Goal: Check status: Check status

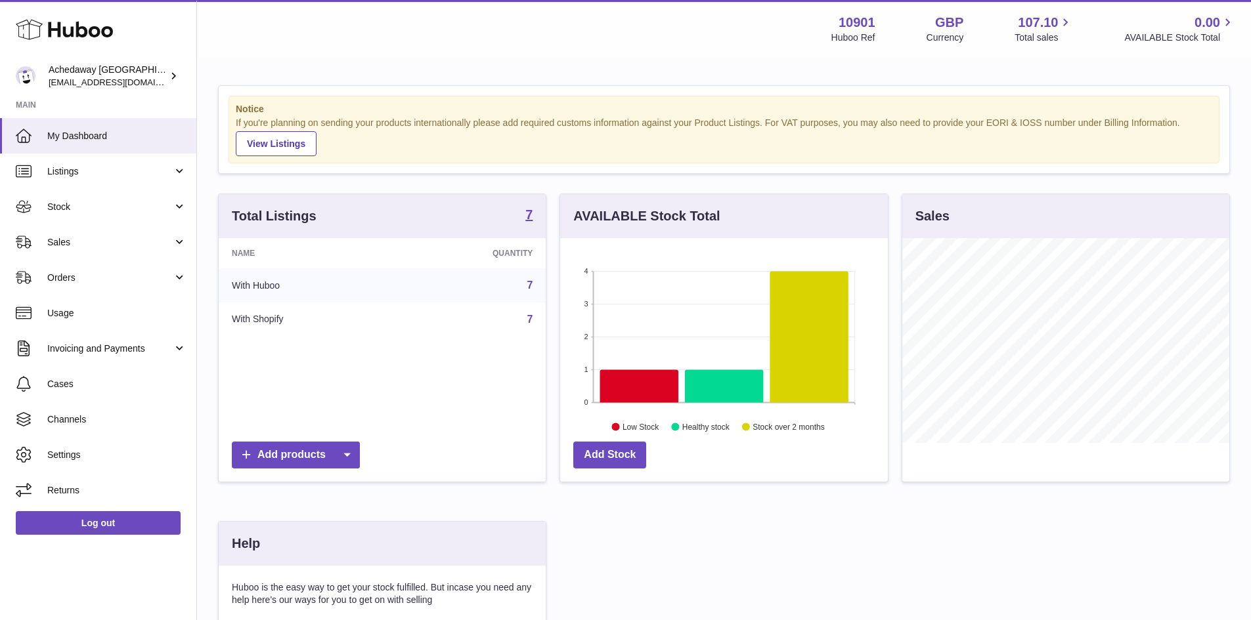
scroll to position [205, 328]
click at [171, 130] on span "My Dashboard" at bounding box center [116, 136] width 139 height 12
click at [150, 211] on span "Stock" at bounding box center [109, 207] width 125 height 12
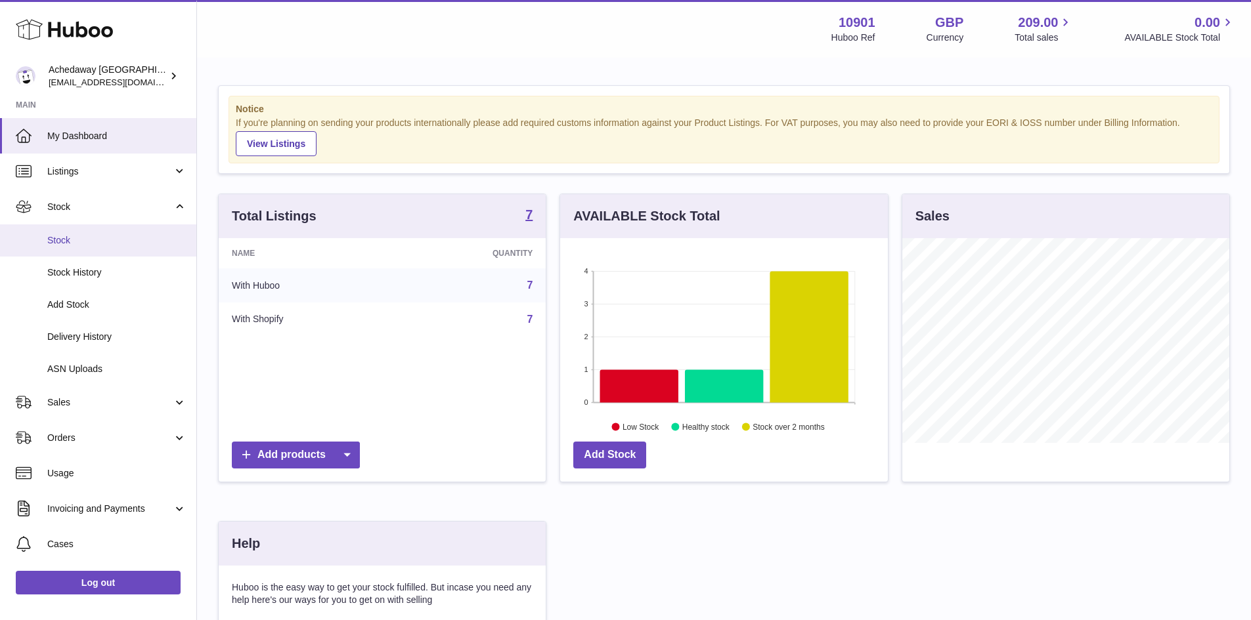
click at [127, 231] on link "Stock" at bounding box center [98, 241] width 196 height 32
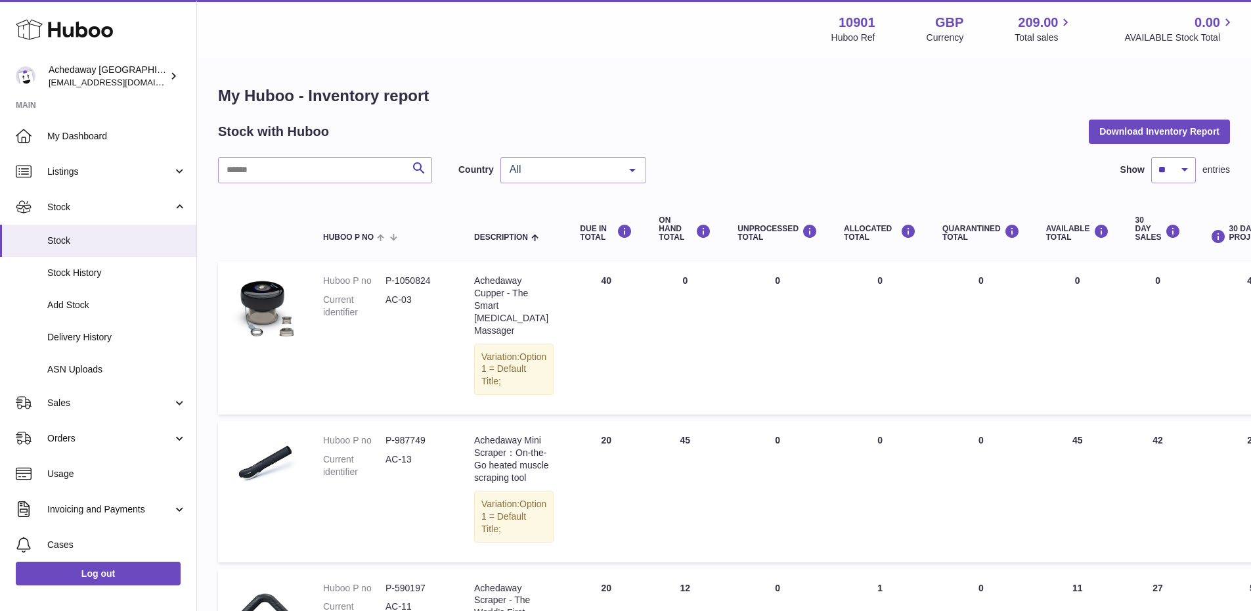
click at [532, 175] on span "All" at bounding box center [562, 169] width 113 height 13
click at [528, 241] on span "ES" at bounding box center [573, 249] width 144 height 26
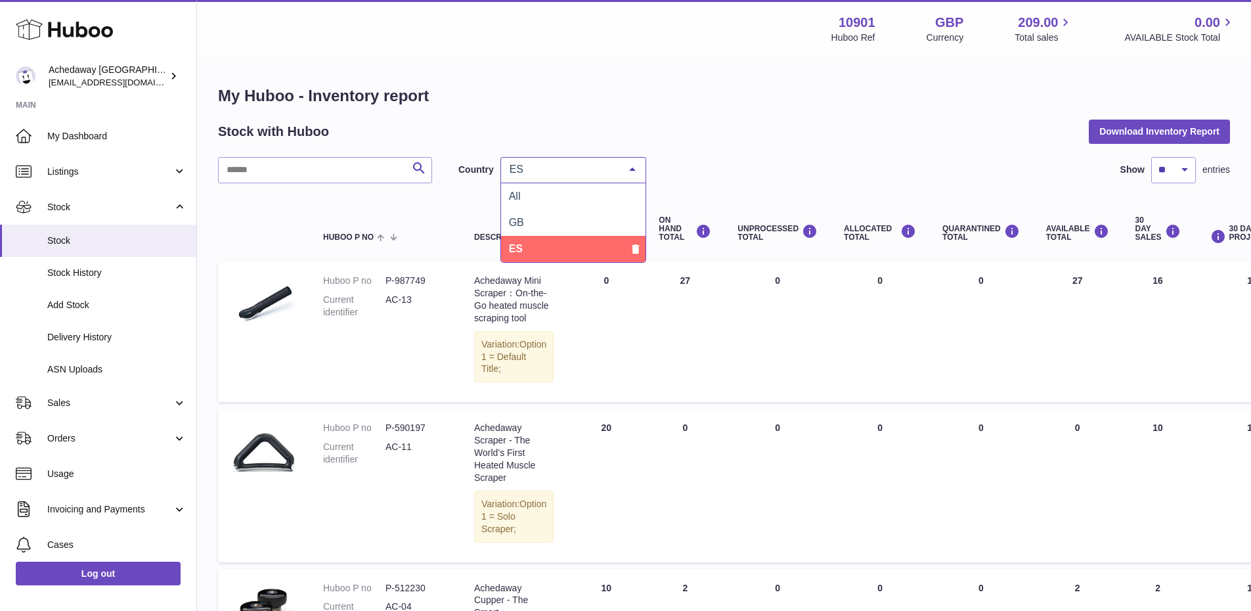
click at [563, 160] on div "ES" at bounding box center [573, 170] width 146 height 26
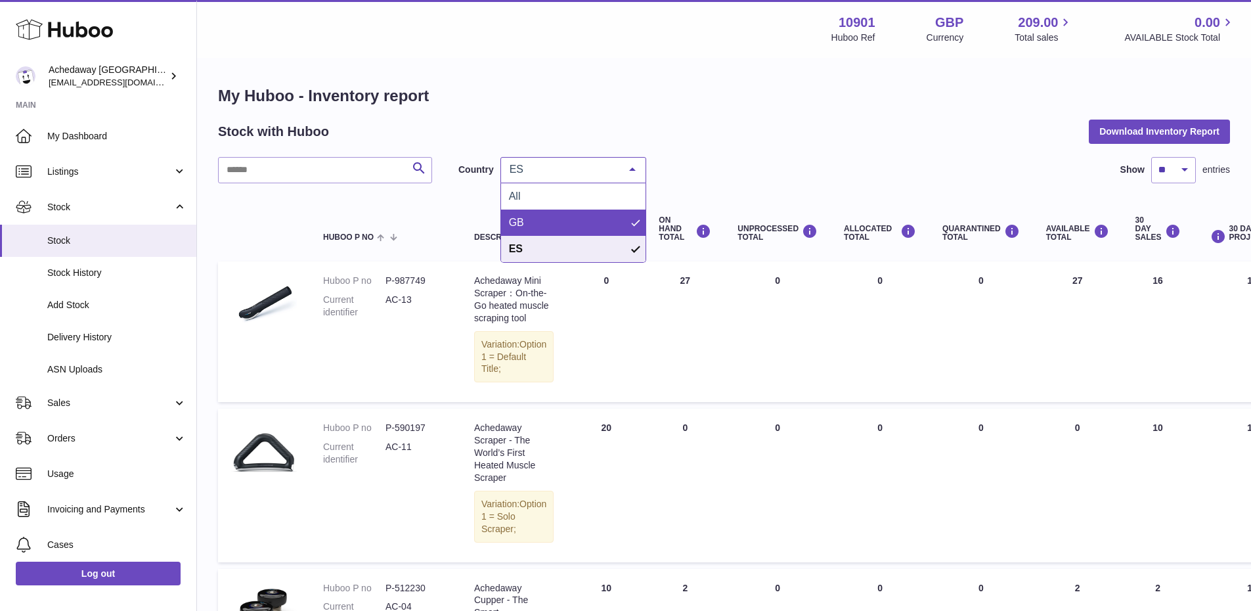
click at [565, 212] on span "GB" at bounding box center [573, 222] width 144 height 26
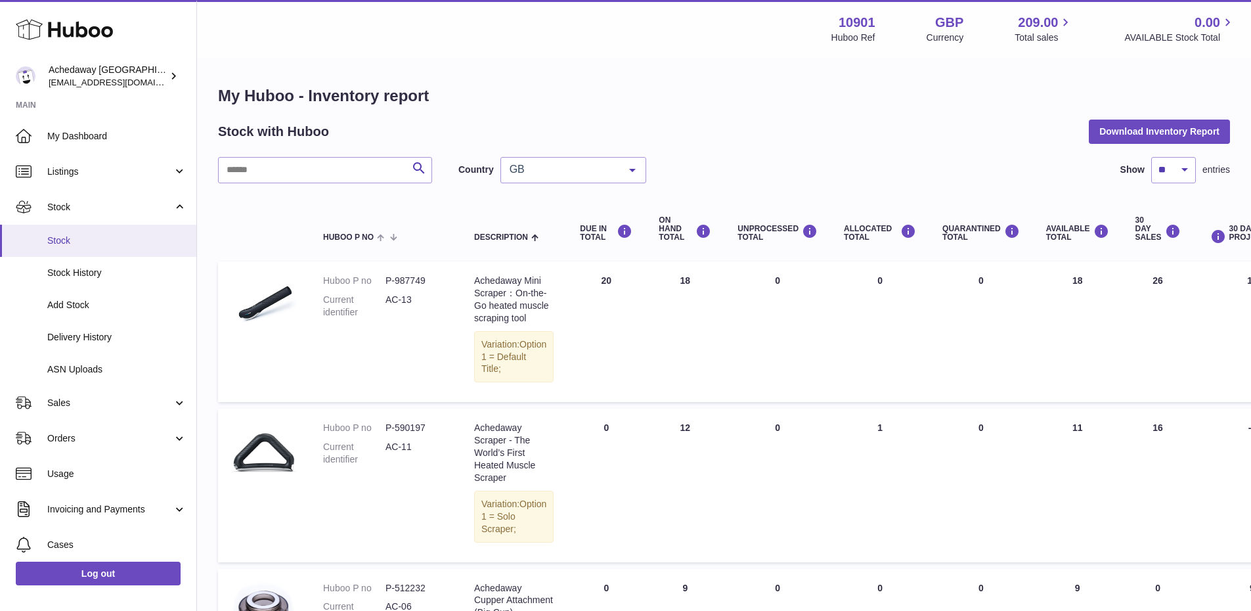
click at [120, 242] on span "Stock" at bounding box center [116, 240] width 139 height 12
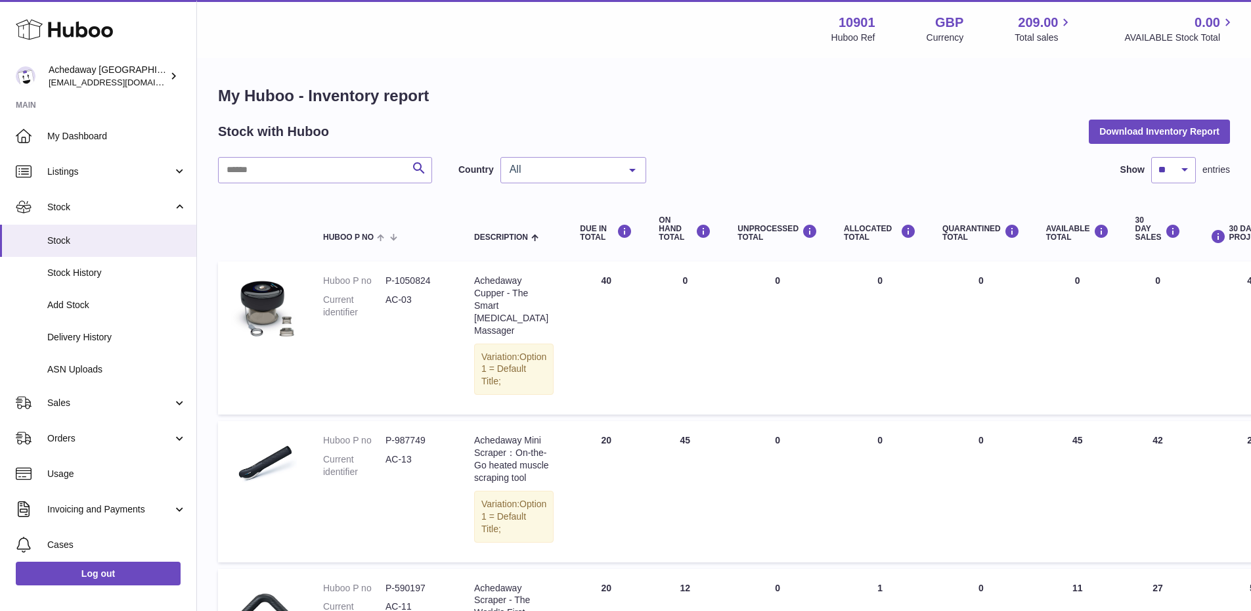
click at [150, 238] on span "Stock" at bounding box center [116, 240] width 139 height 12
click at [578, 175] on span "All" at bounding box center [562, 169] width 113 height 13
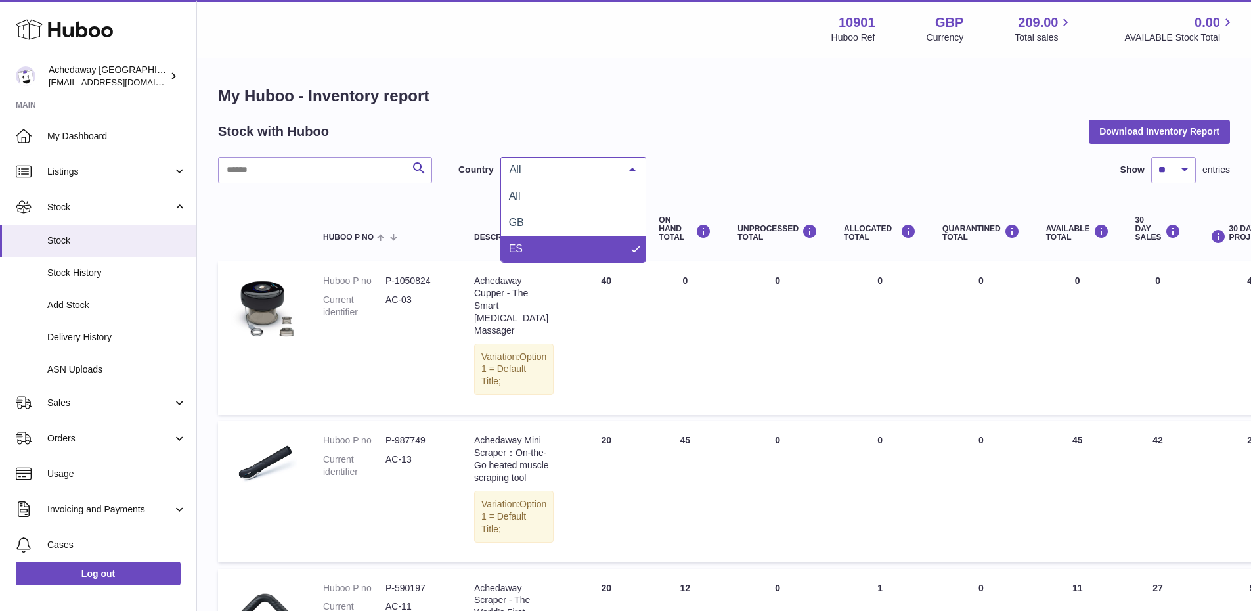
click at [565, 246] on span "ES" at bounding box center [573, 249] width 144 height 26
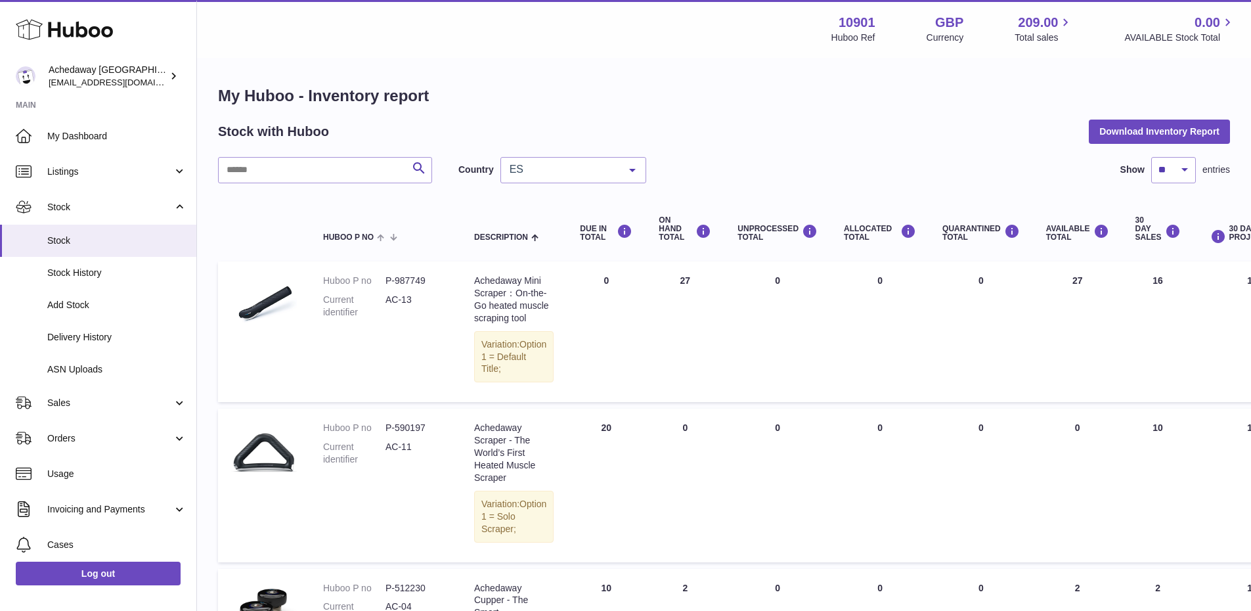
click at [562, 171] on span "ES" at bounding box center [562, 169] width 113 height 13
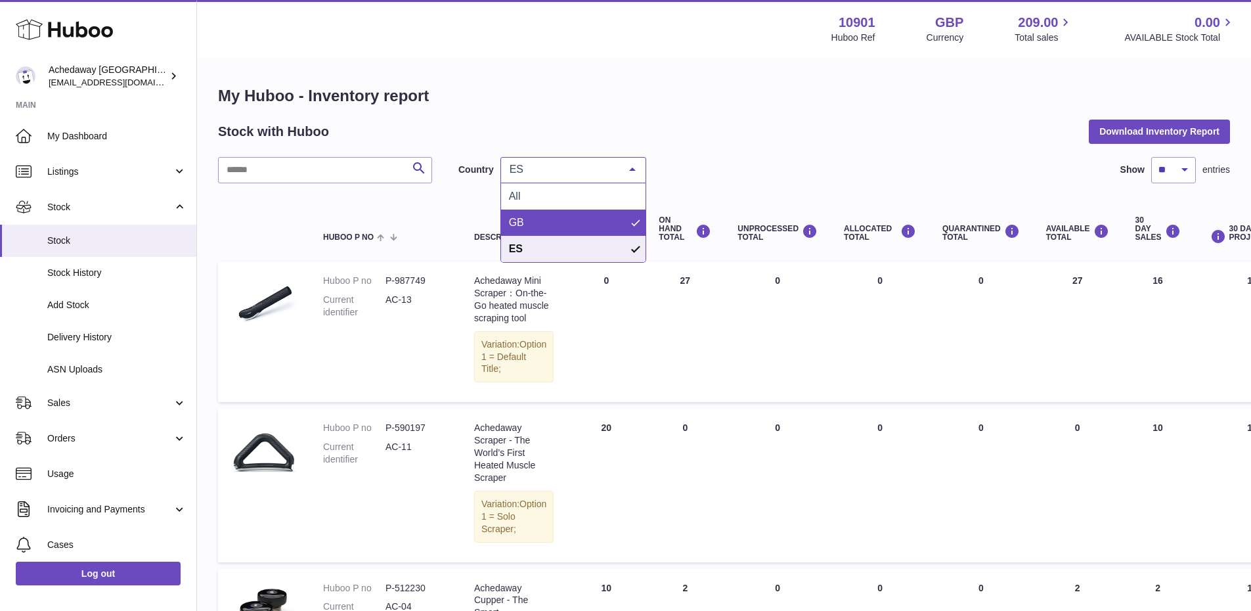
click at [573, 215] on span "GB" at bounding box center [573, 222] width 144 height 26
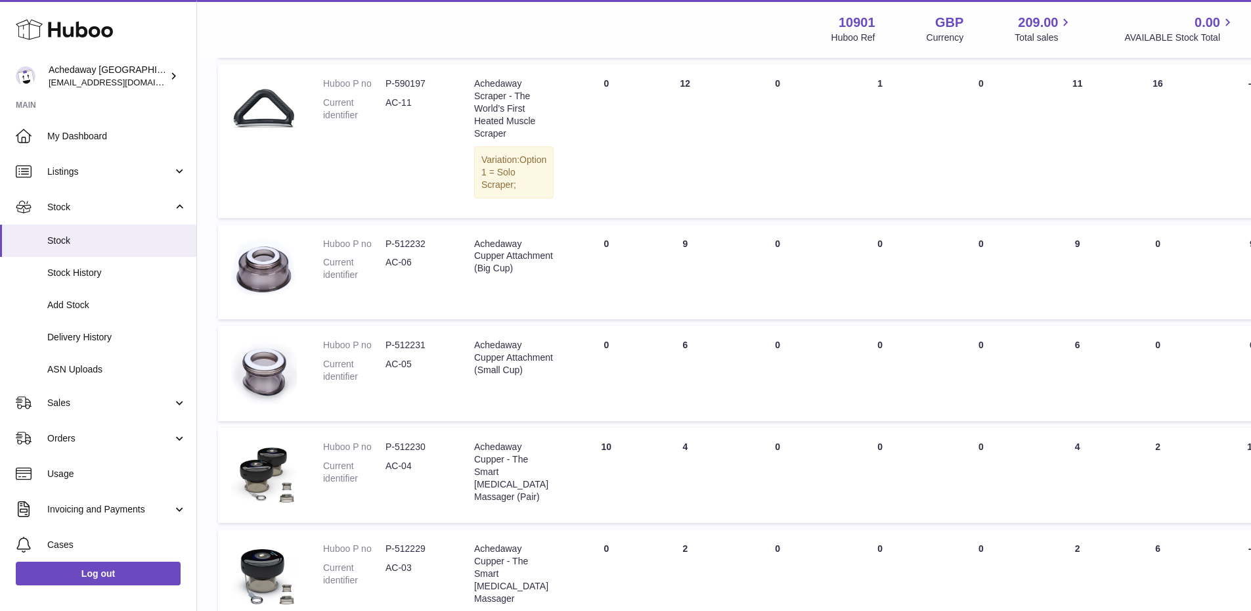
scroll to position [506, 0]
